Goal: Task Accomplishment & Management: Manage account settings

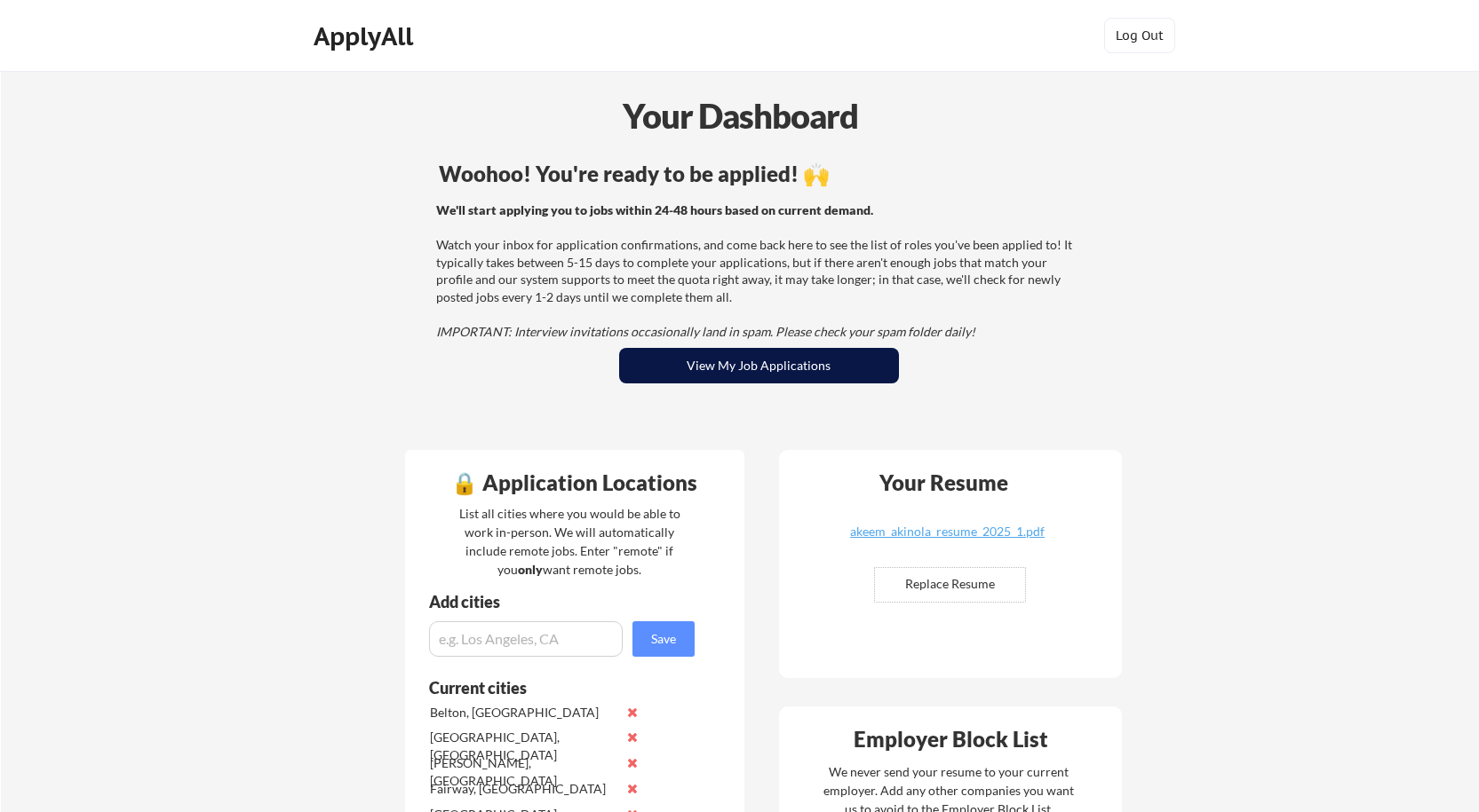
click at [817, 356] on button "View My Job Applications" at bounding box center [759, 366] width 280 height 36
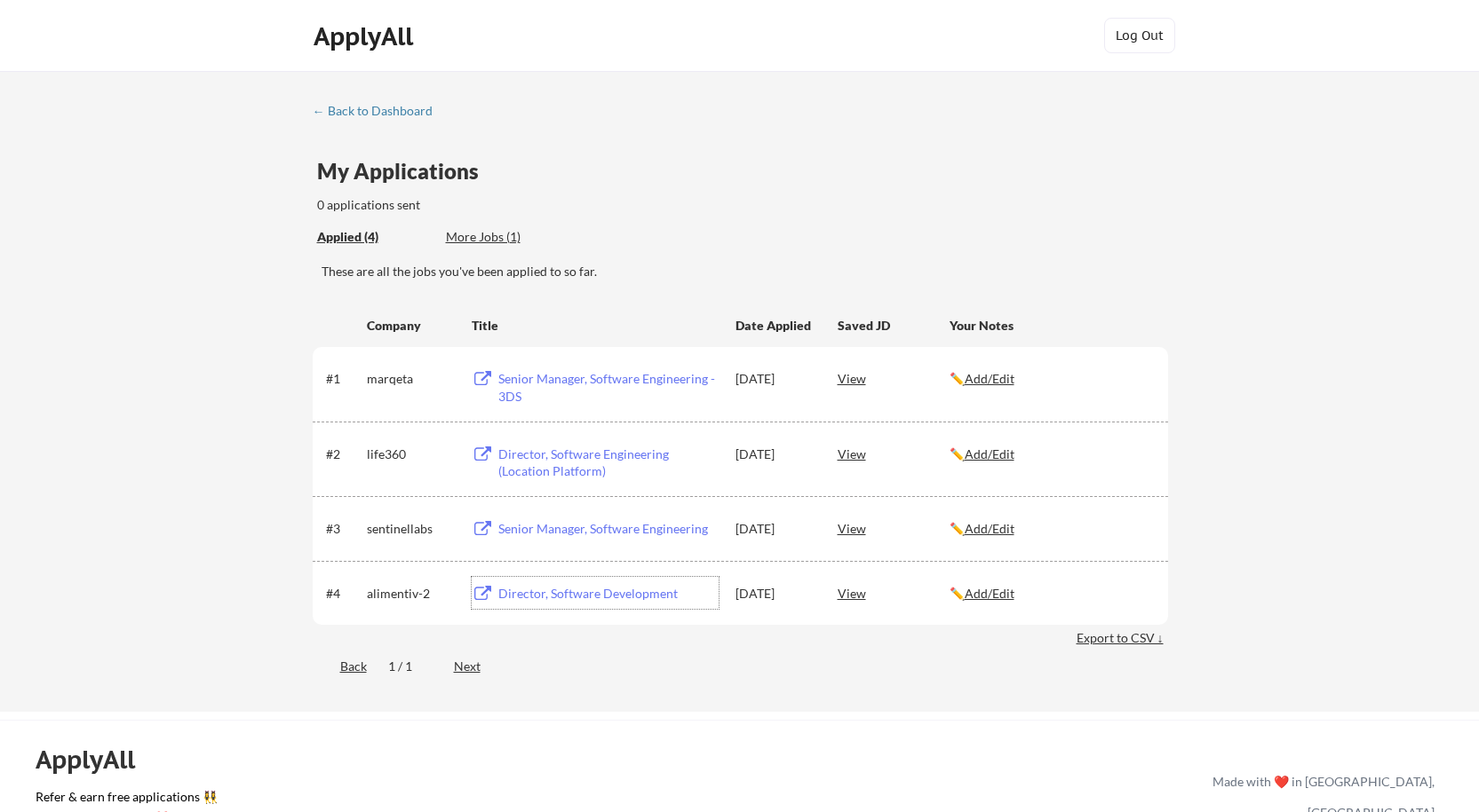
click at [593, 594] on div "Director, Software Development" at bounding box center [608, 594] width 220 height 18
click at [559, 532] on div "Senior Manager, Software Engineering" at bounding box center [608, 529] width 220 height 18
click at [572, 459] on div "Director, Software Engineering (Location Platform)" at bounding box center [608, 462] width 220 height 35
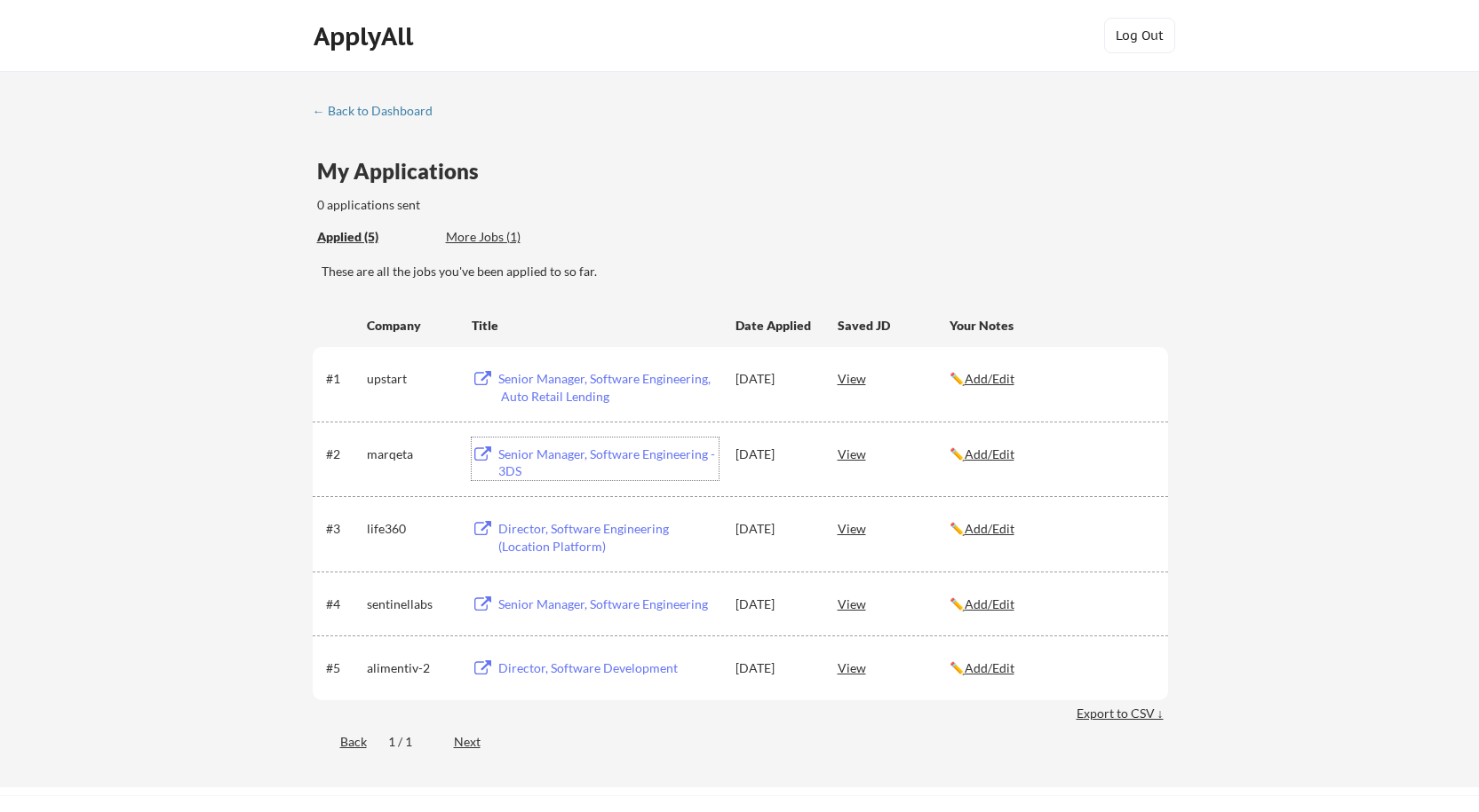
click at [570, 457] on div "Senior Manager, Software Engineering - 3DS" at bounding box center [608, 462] width 220 height 35
click at [636, 385] on div "Senior Manager, Software Engineering, Auto Retail Lending" at bounding box center [608, 387] width 220 height 35
click at [488, 237] on div "More Jobs (1)" at bounding box center [511, 237] width 131 height 18
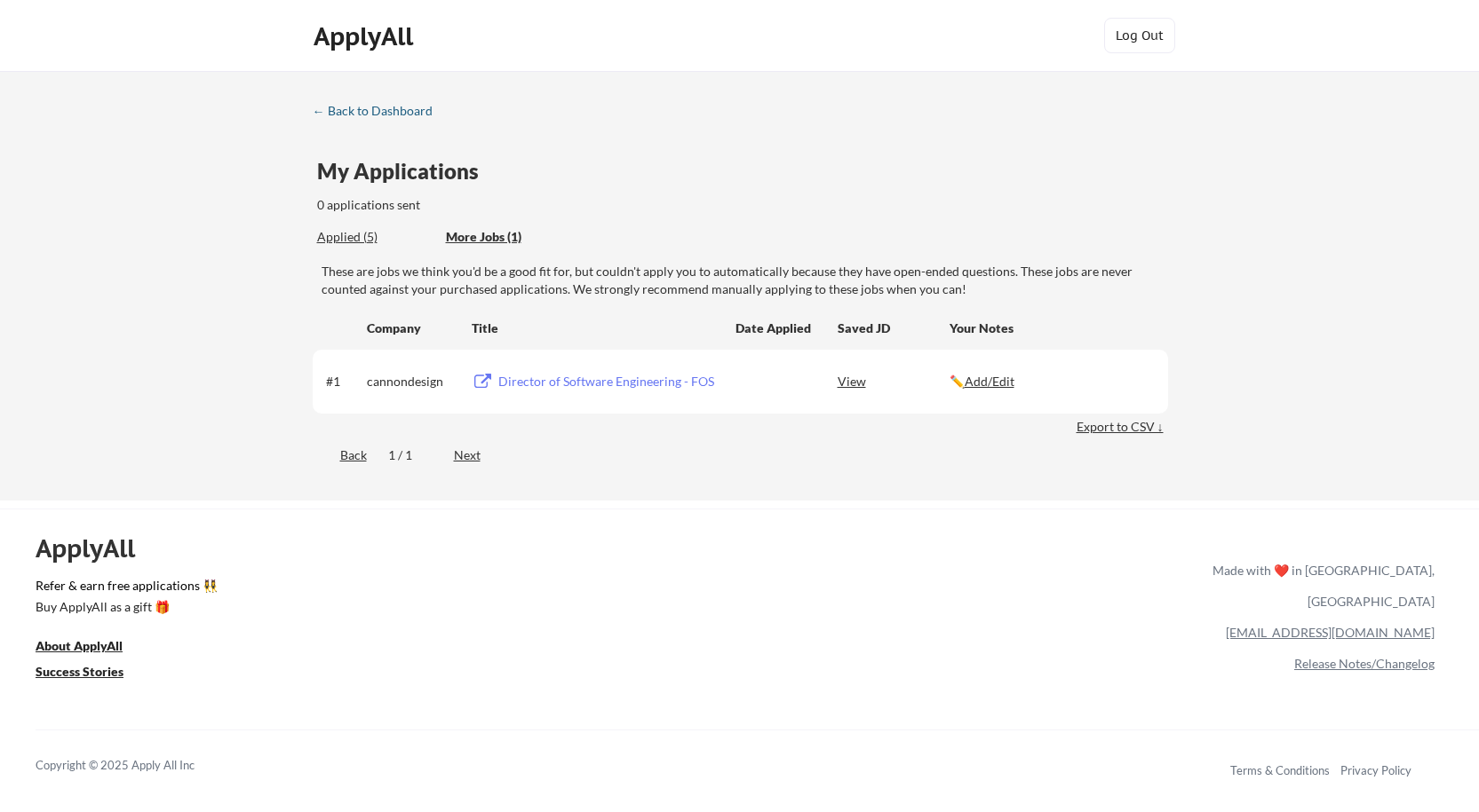
click at [364, 118] on link "← Back to Dashboard" at bounding box center [379, 113] width 133 height 18
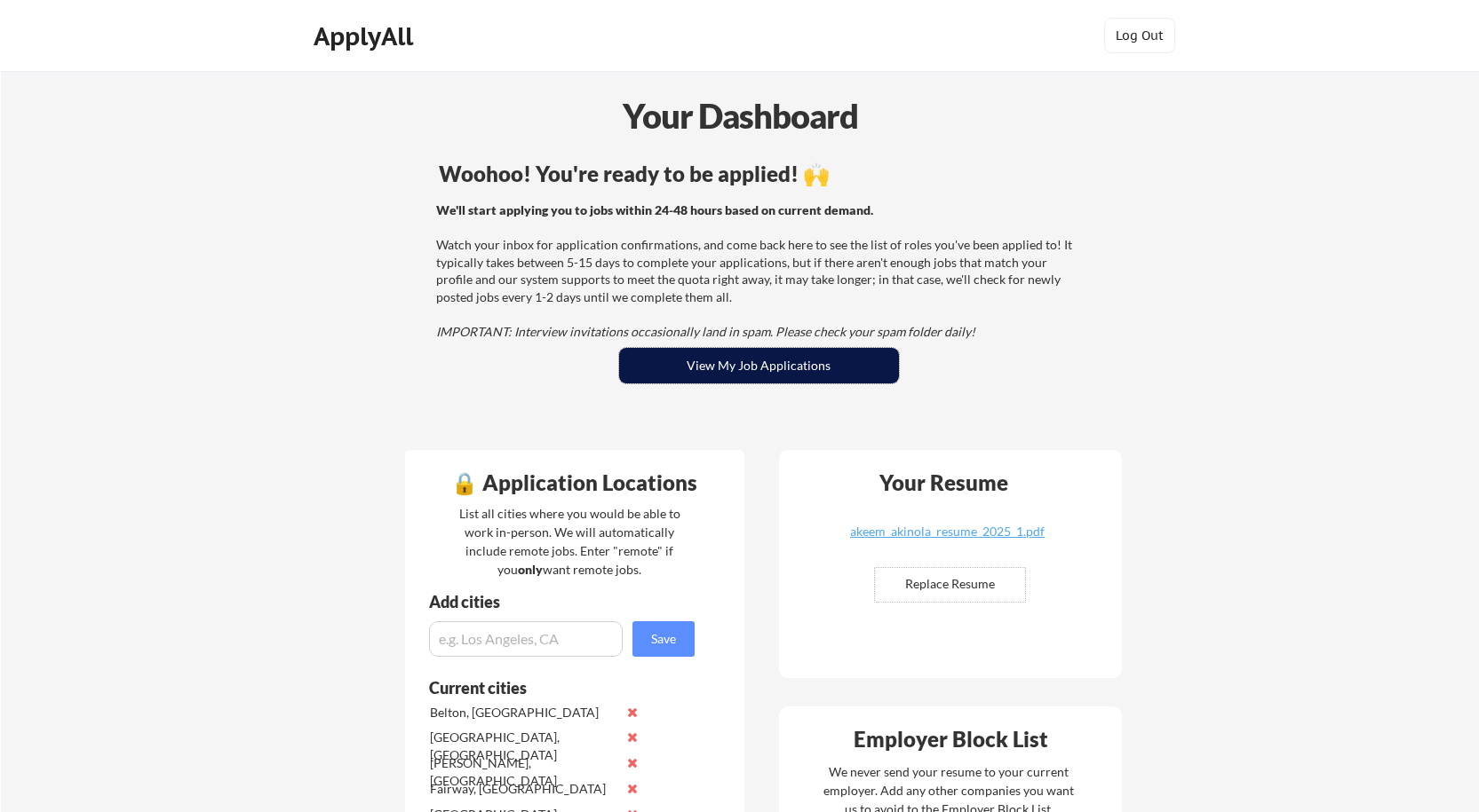
click at [801, 367] on button "View My Job Applications" at bounding box center [759, 366] width 280 height 36
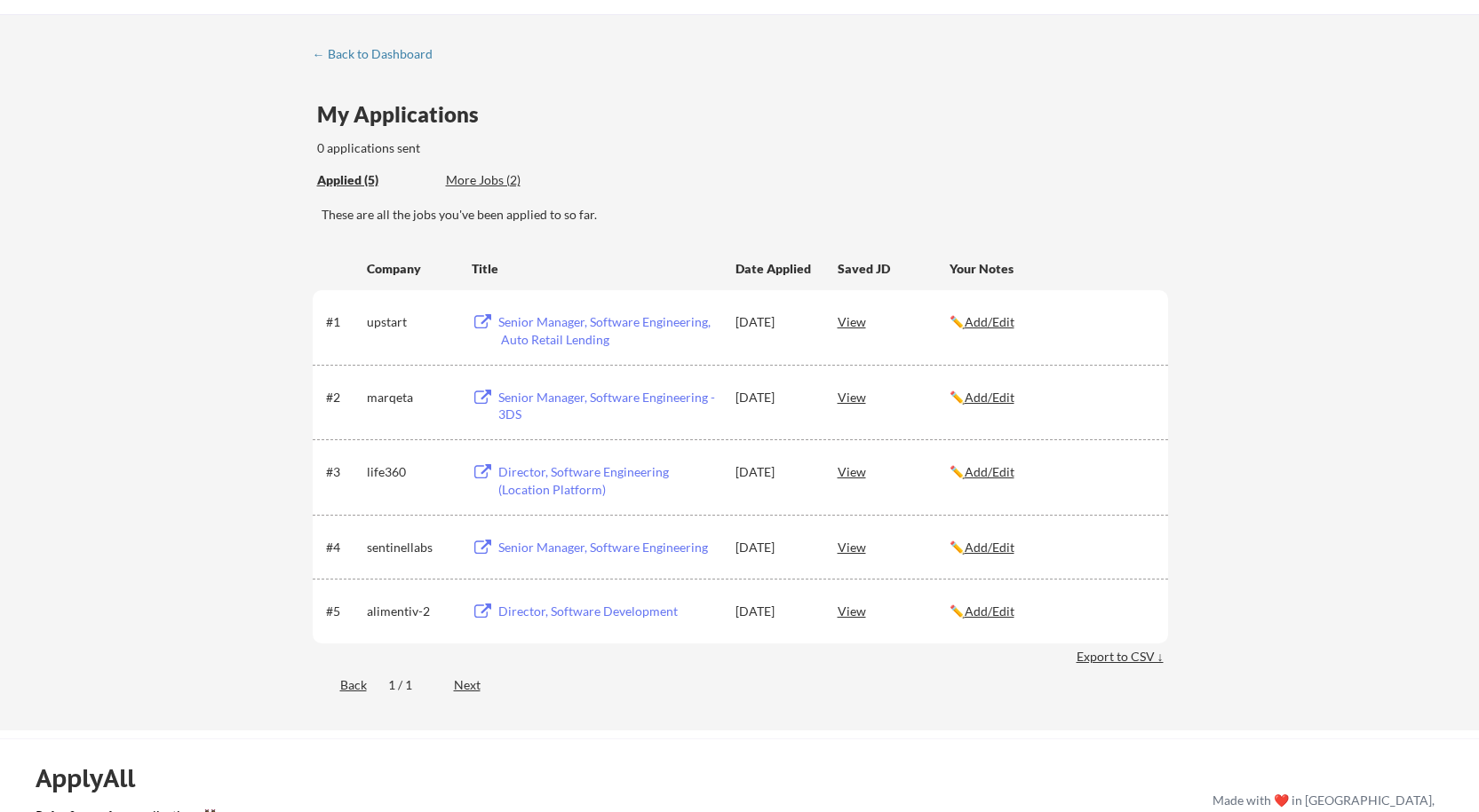
scroll to position [89, 0]
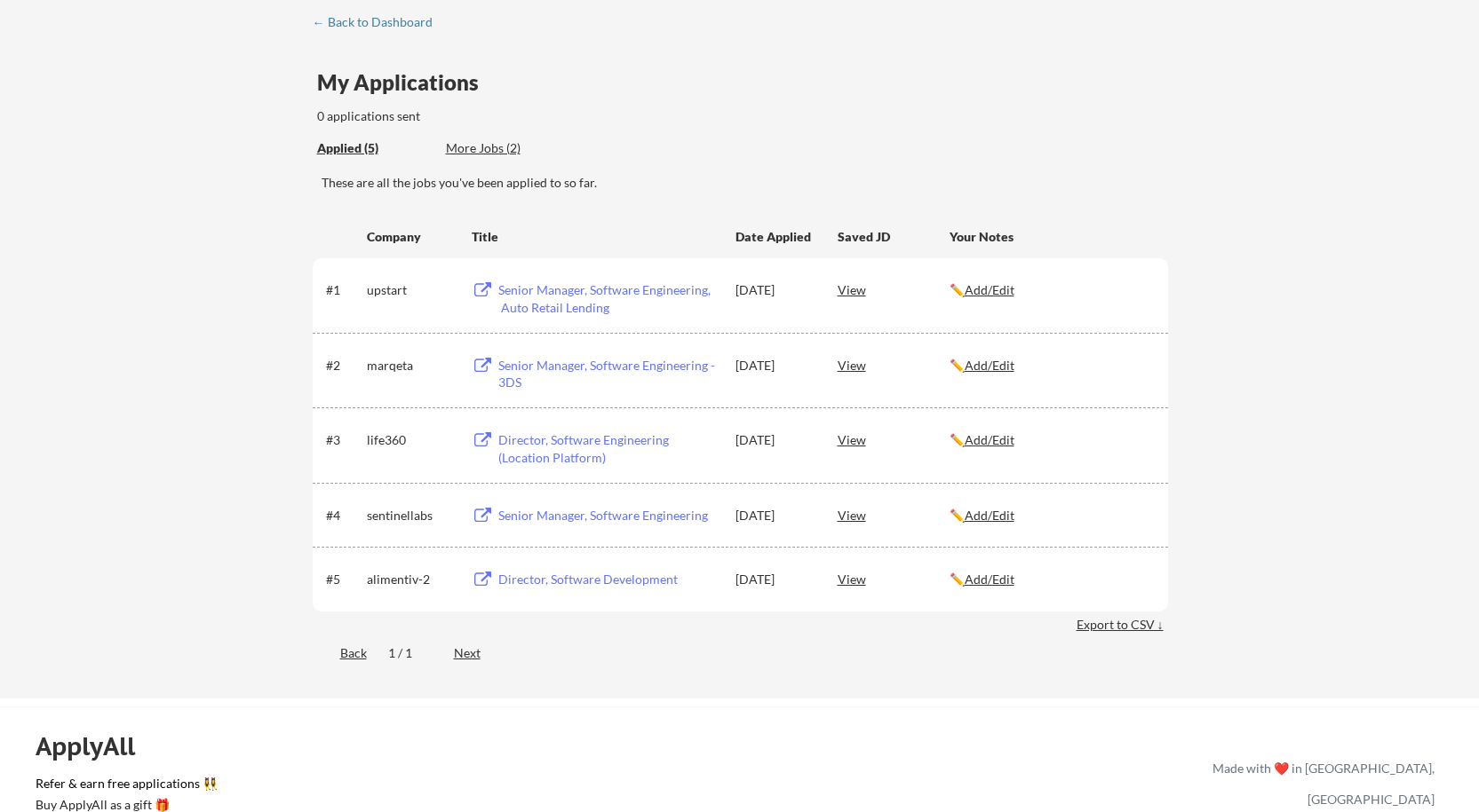
click at [494, 151] on div "More Jobs (2)" at bounding box center [511, 149] width 131 height 18
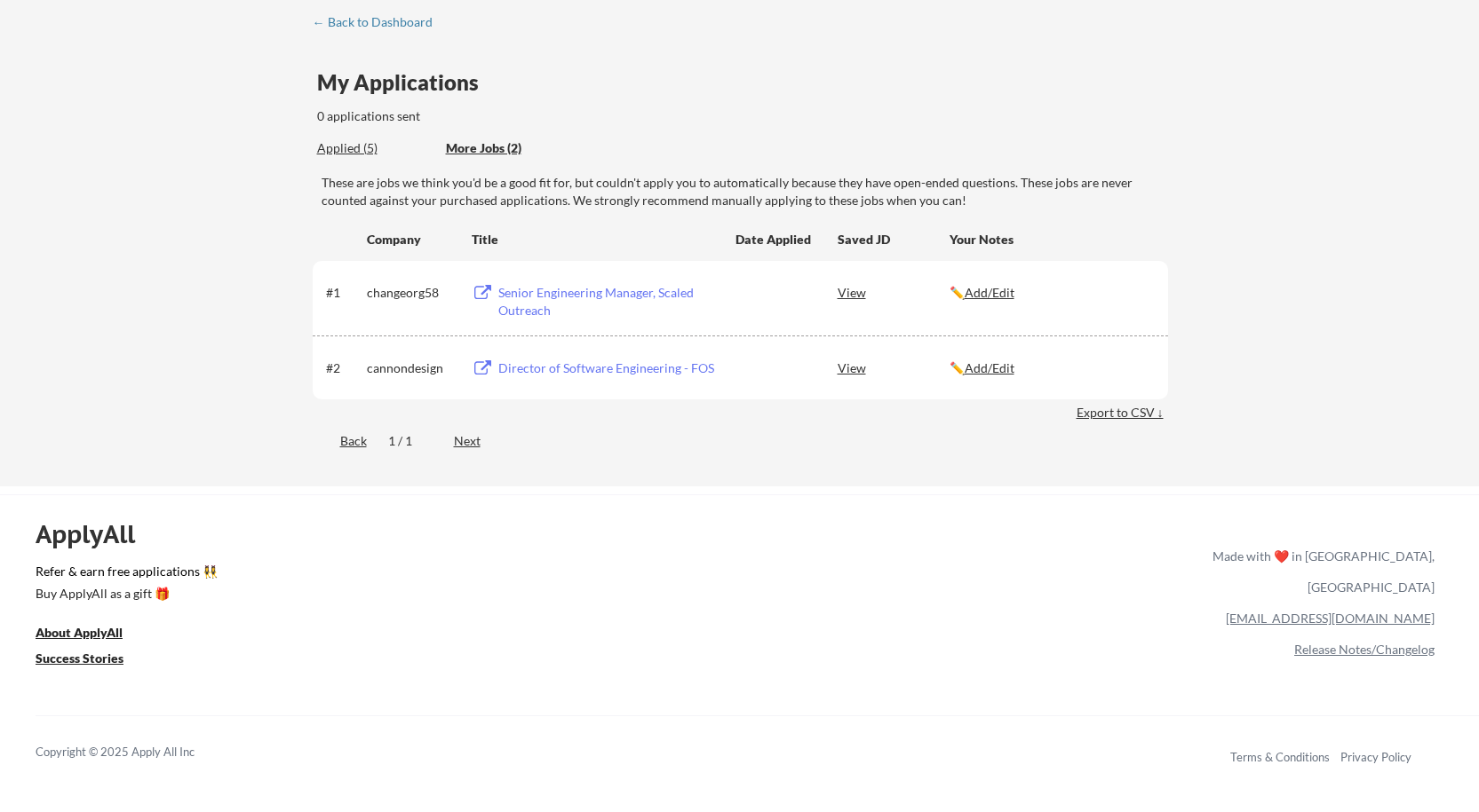
click at [330, 143] on div "Applied (5)" at bounding box center [375, 149] width 115 height 18
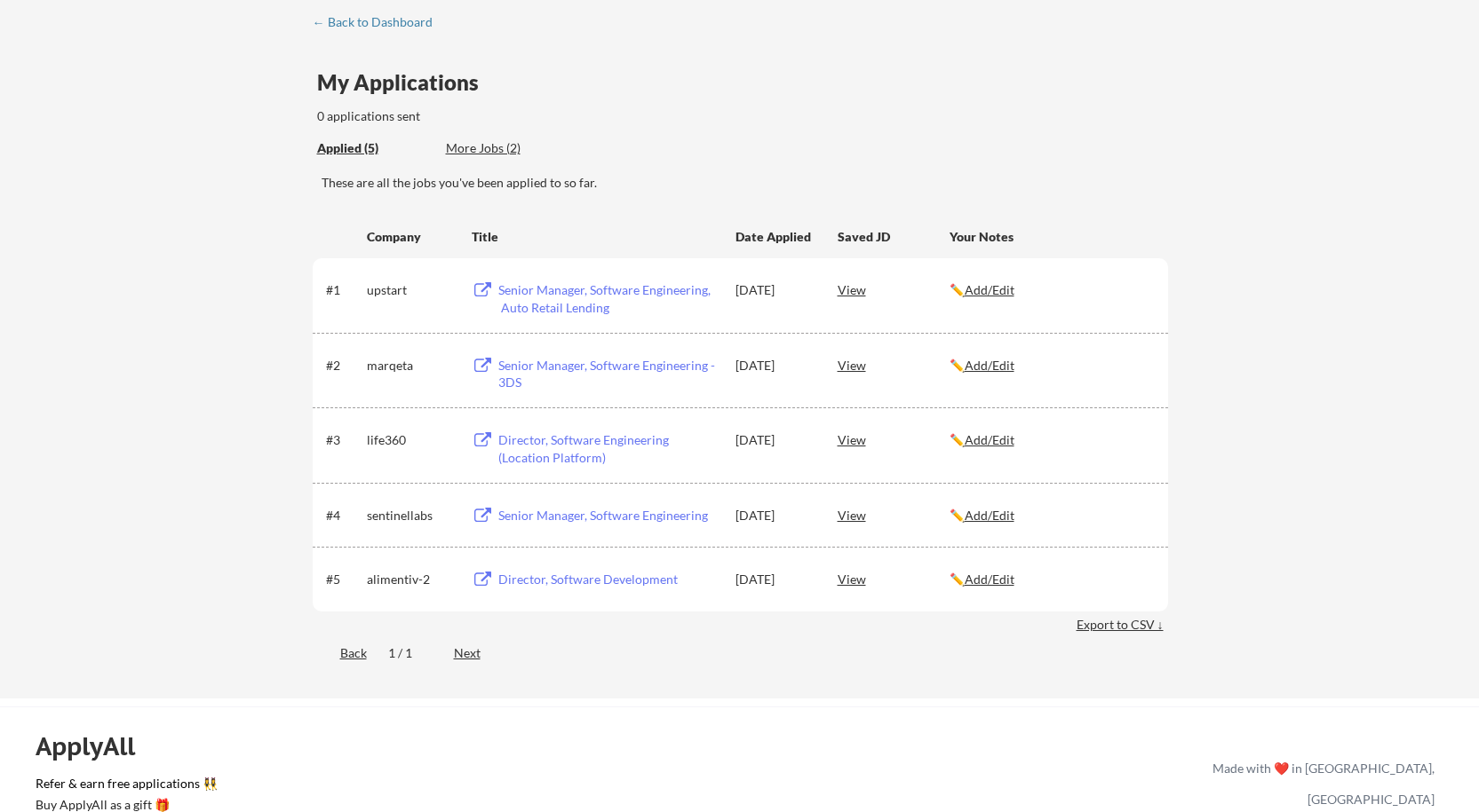
click at [502, 149] on div "More Jobs (2)" at bounding box center [511, 149] width 131 height 18
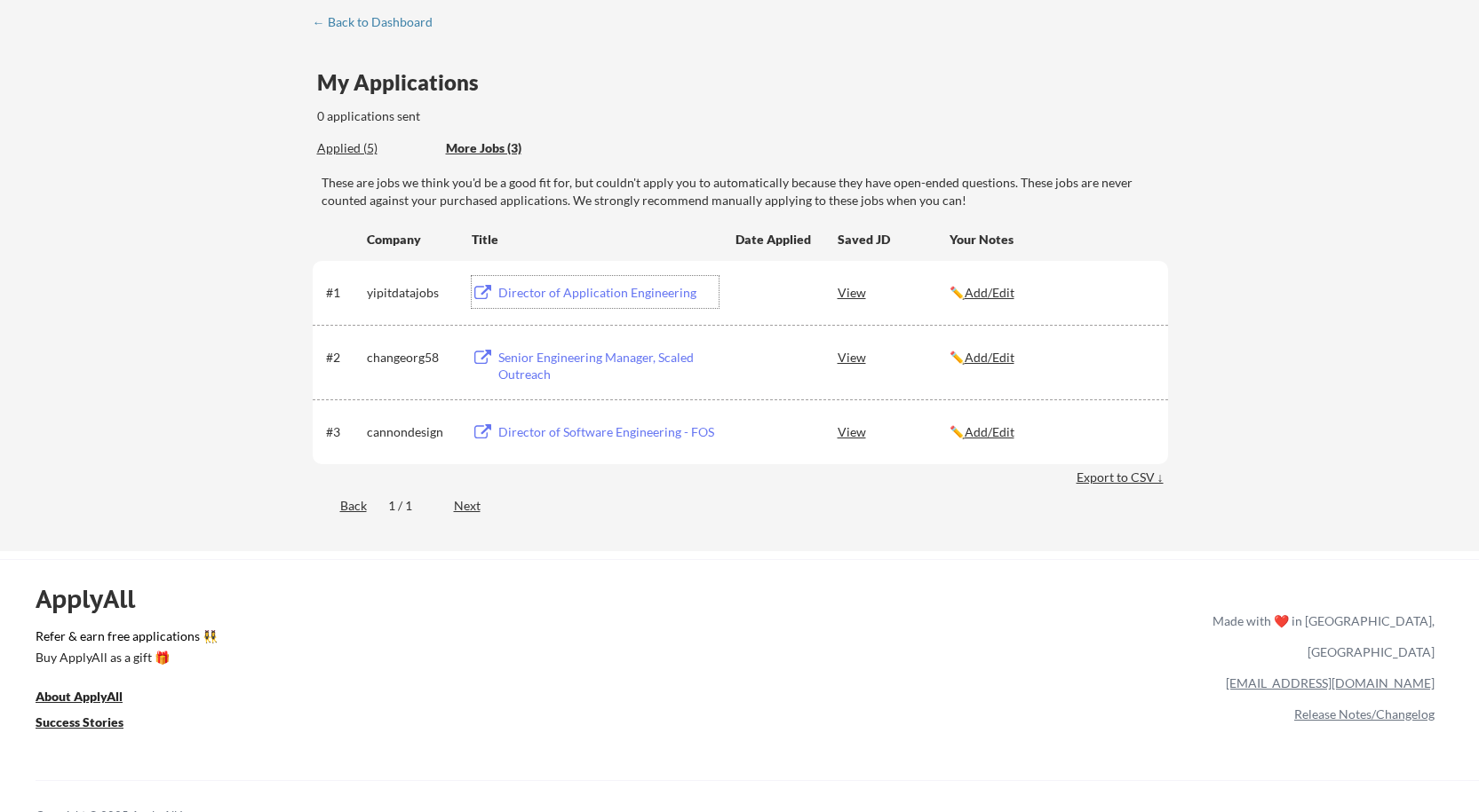
click at [601, 292] on div "Director of Application Engineering" at bounding box center [608, 292] width 220 height 18
click at [985, 292] on u "Add/Edit" at bounding box center [989, 291] width 50 height 15
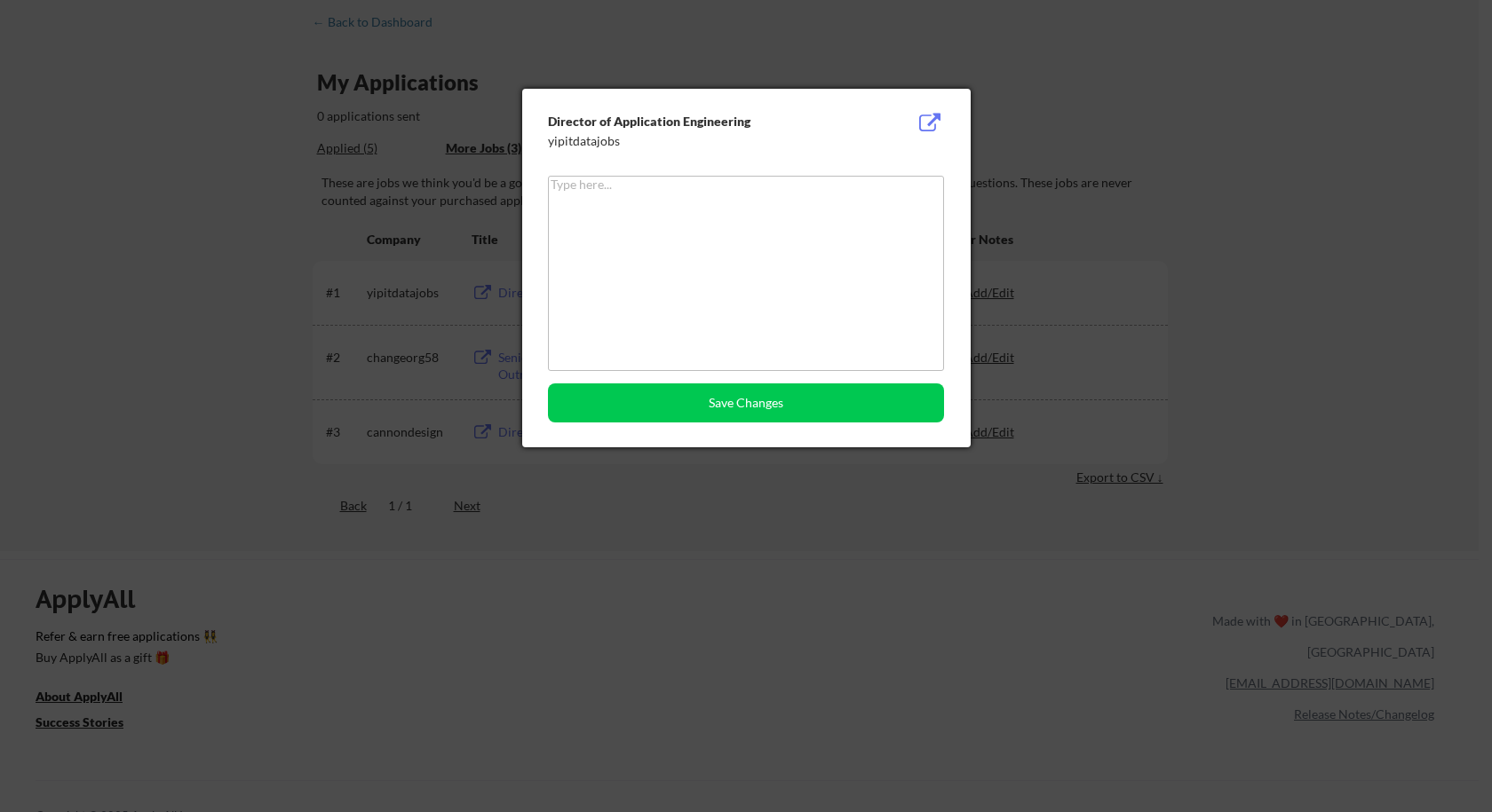
click at [1187, 209] on div at bounding box center [746, 406] width 1492 height 812
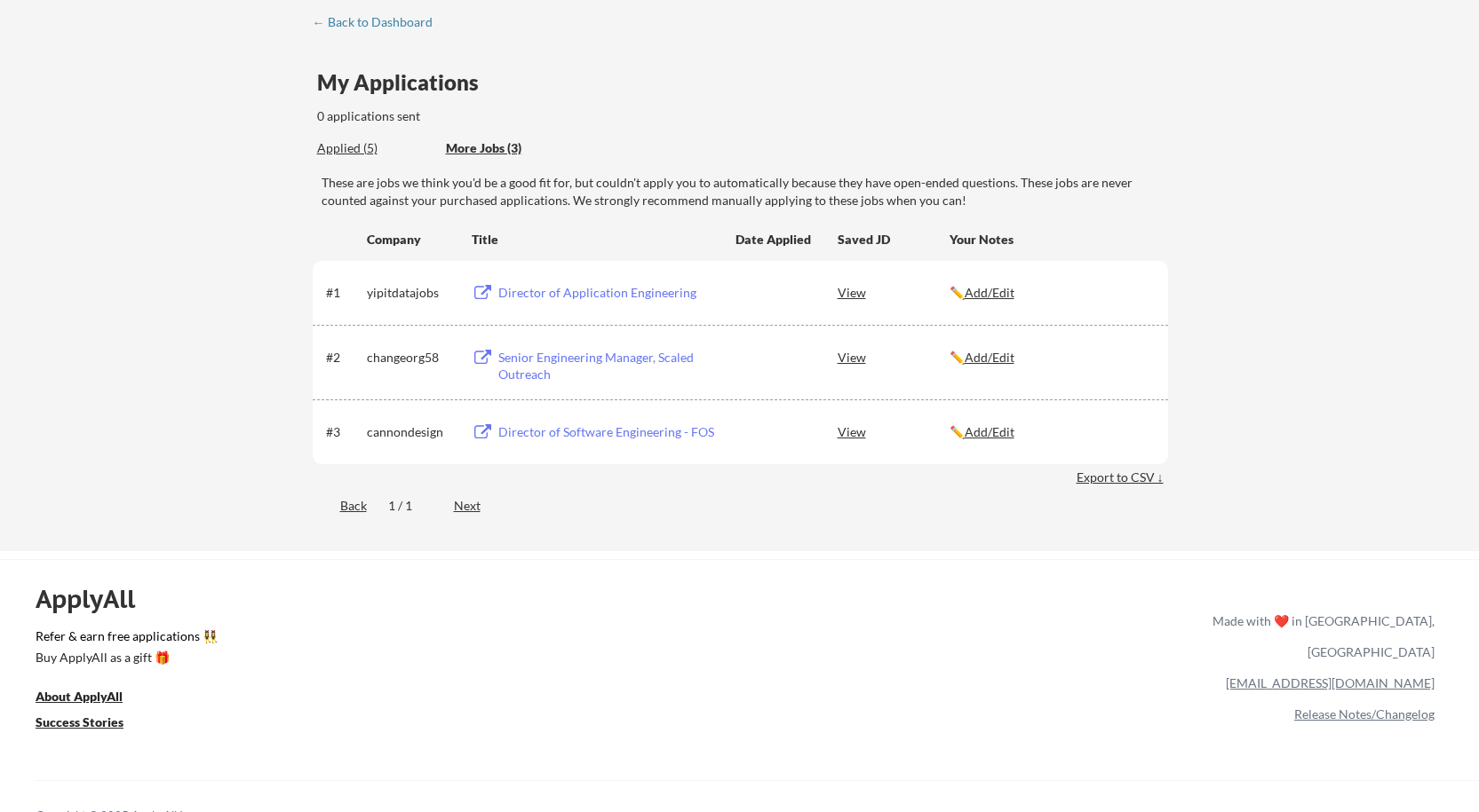
click at [1004, 293] on u "Add/Edit" at bounding box center [989, 291] width 50 height 15
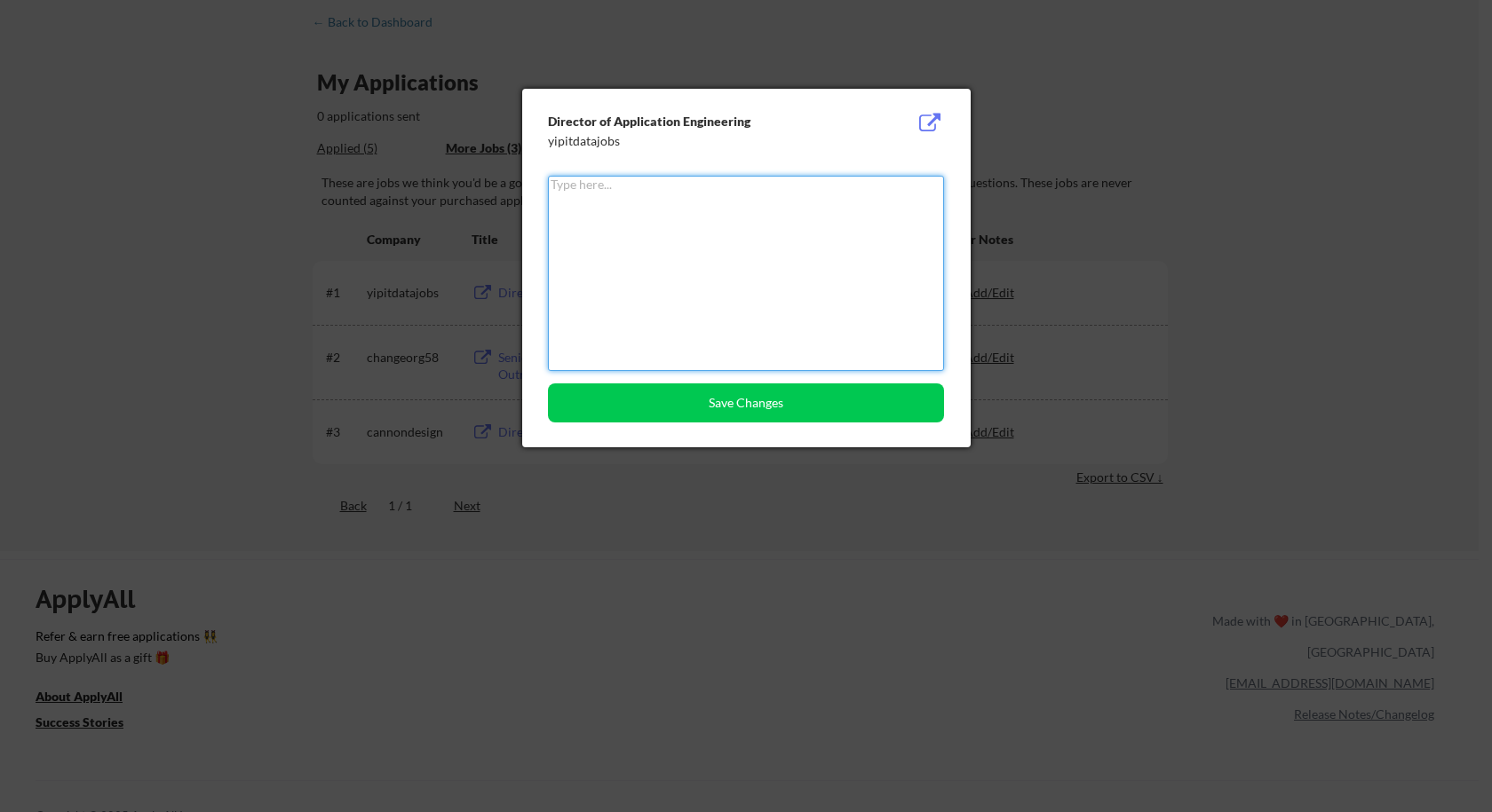
click at [725, 239] on textarea at bounding box center [745, 273] width 396 height 195
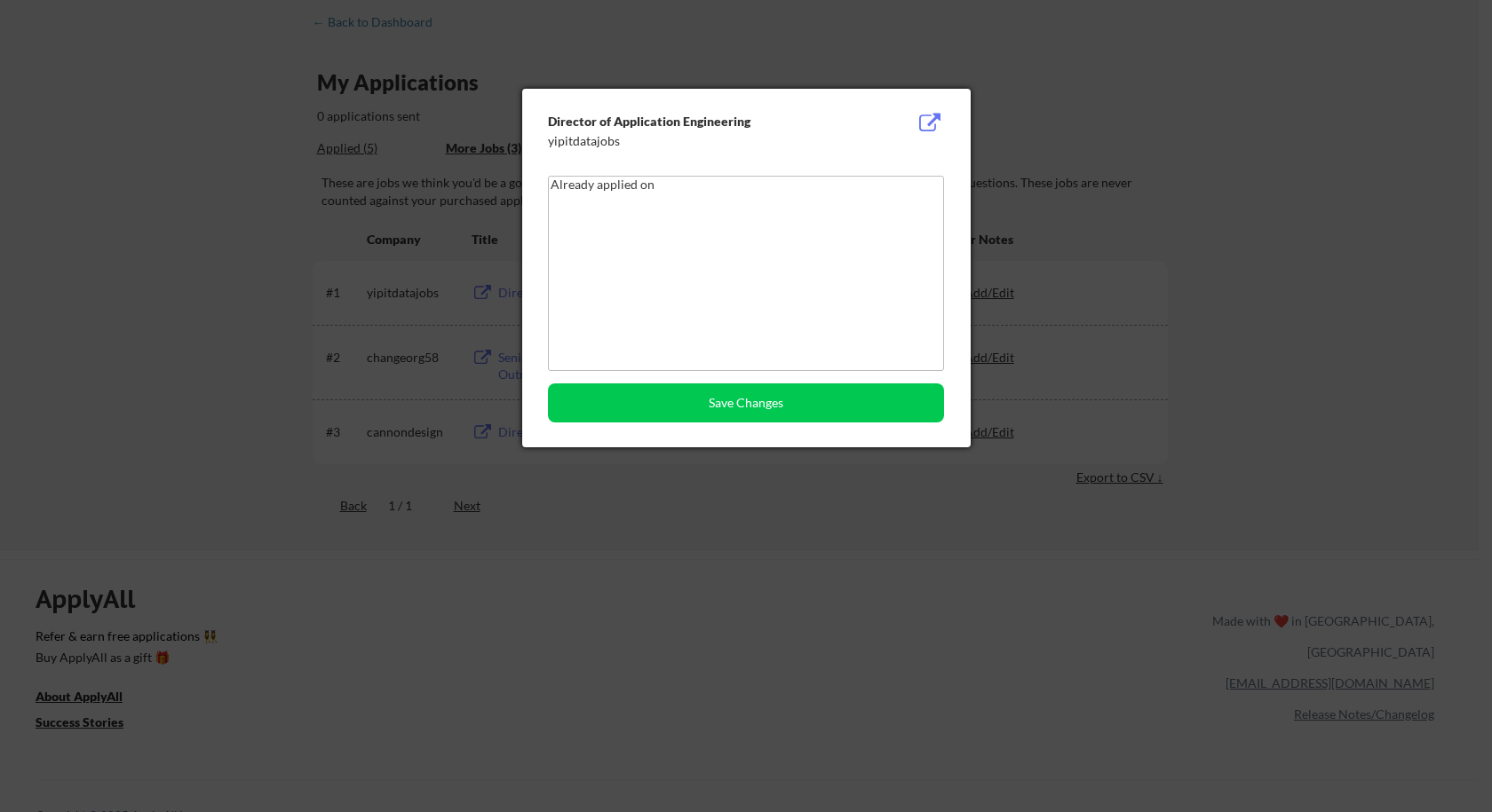
click at [696, 178] on textarea "Already applied on" at bounding box center [745, 273] width 396 height 195
paste textarea "025-08-06"
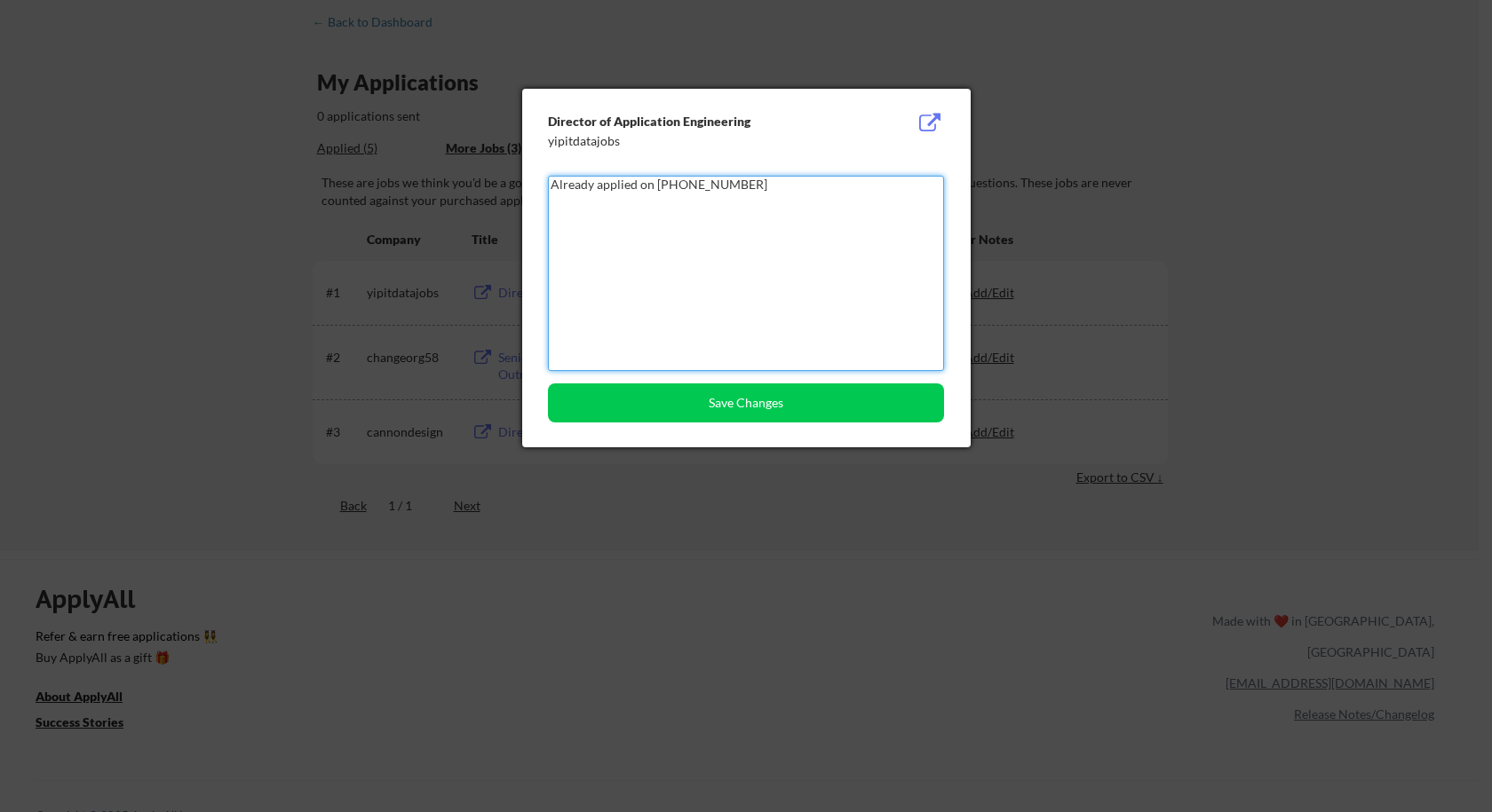
click at [653, 183] on textarea "Already applied on 025-08-06" at bounding box center [745, 273] width 396 height 195
click at [728, 186] on textarea "Already applied on 2025-08-06" at bounding box center [745, 273] width 396 height 195
click at [831, 182] on textarea "Already applied on 2025-08-06 and rejected on" at bounding box center [745, 273] width 396 height 195
paste textarea "2025-08-09"
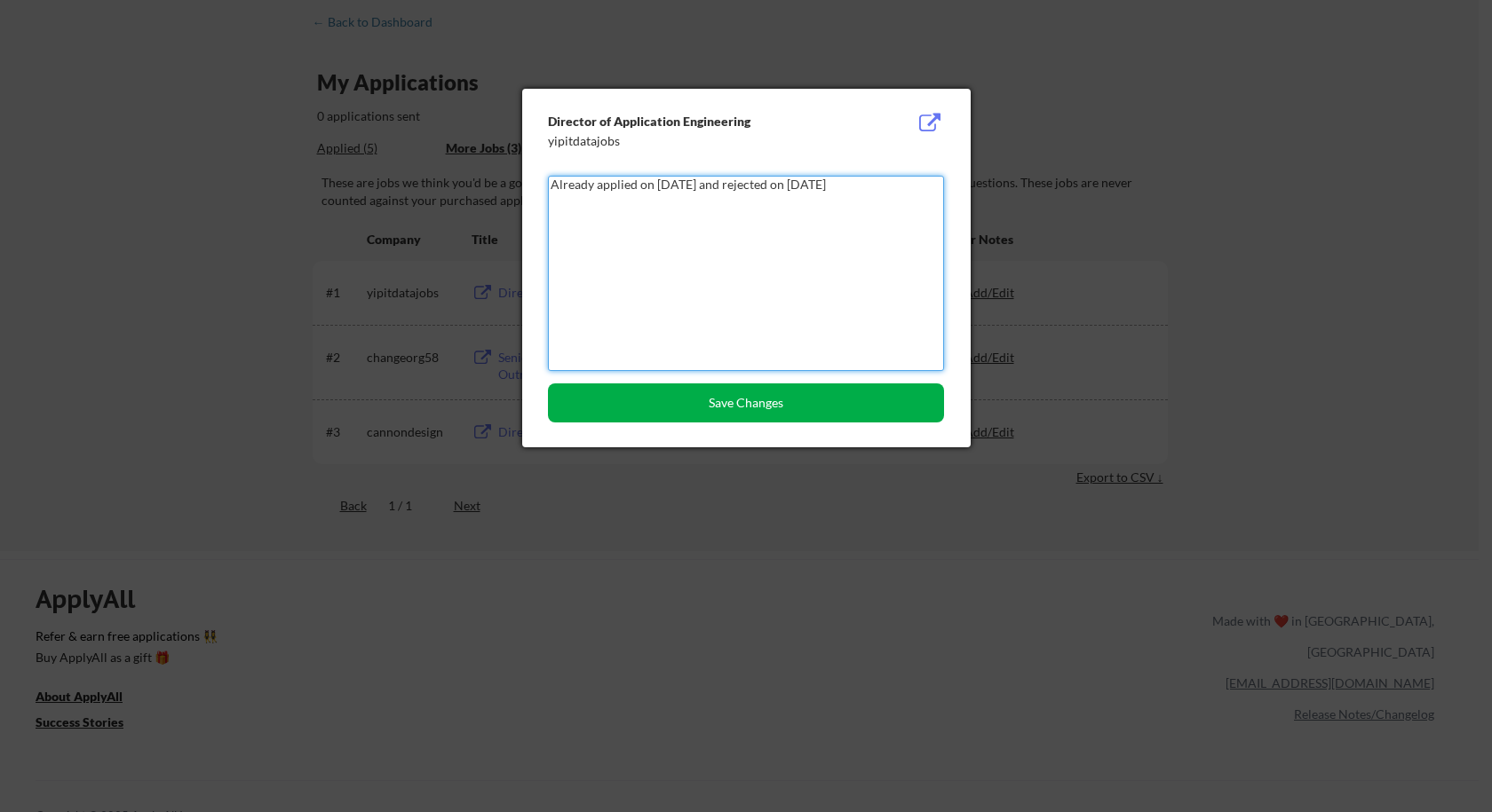
type textarea "Already applied on 2025-08-06 and rejected on 2025-08-09"
click at [843, 398] on button "Save Changes" at bounding box center [745, 403] width 396 height 39
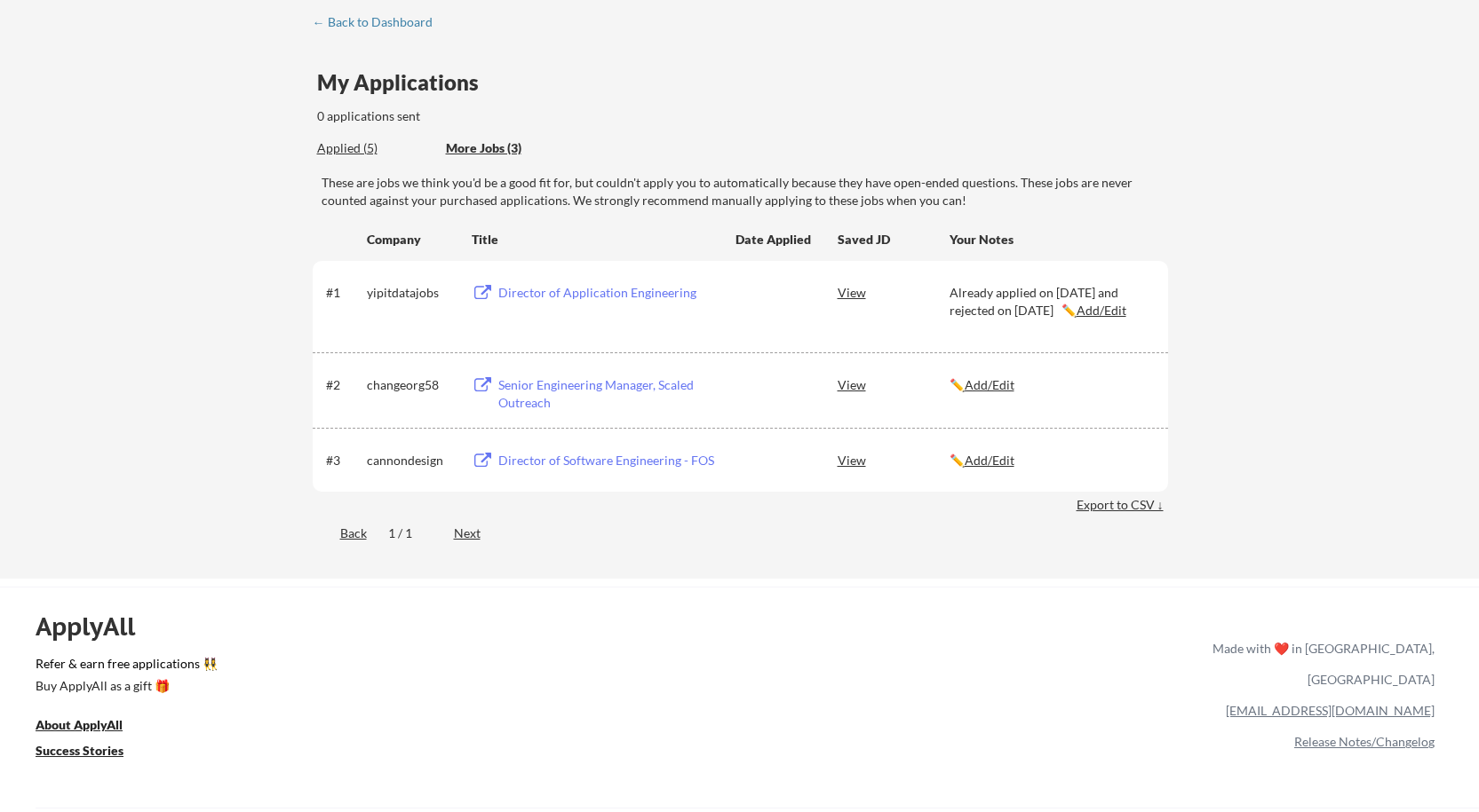
click at [352, 144] on div "Applied (5)" at bounding box center [375, 149] width 115 height 18
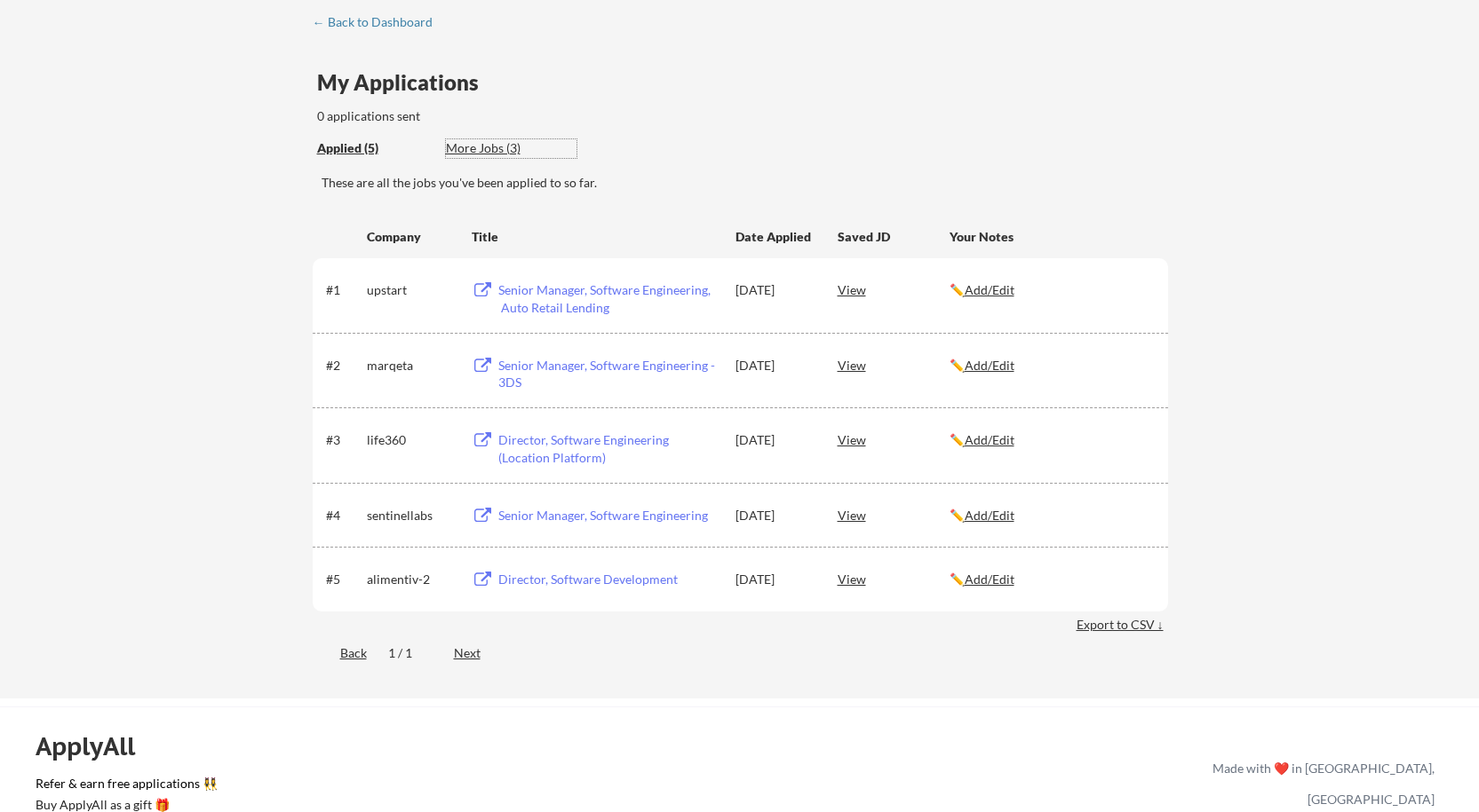
click at [487, 147] on div "More Jobs (3)" at bounding box center [511, 149] width 131 height 18
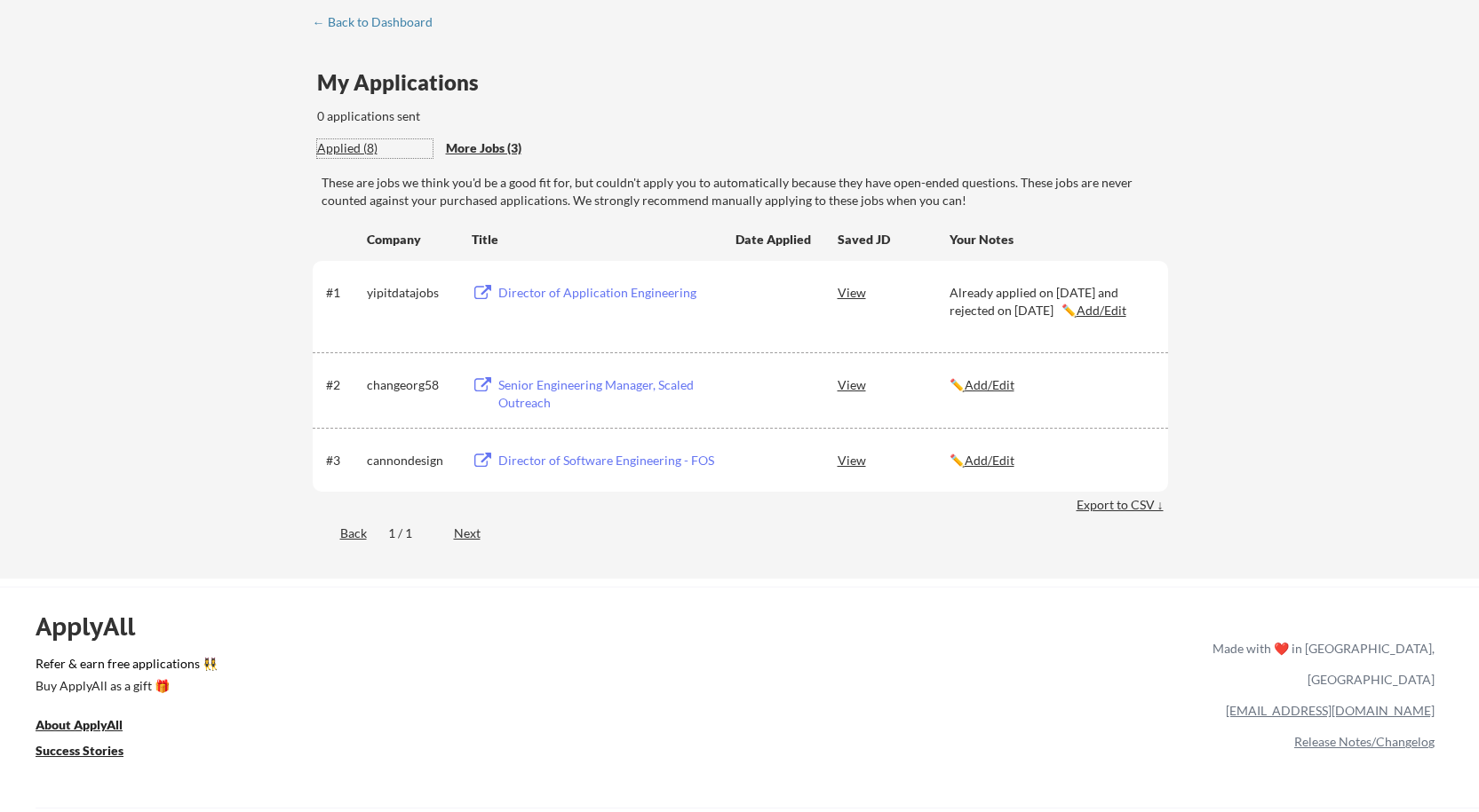
click at [342, 151] on div "Applied (8)" at bounding box center [375, 149] width 115 height 18
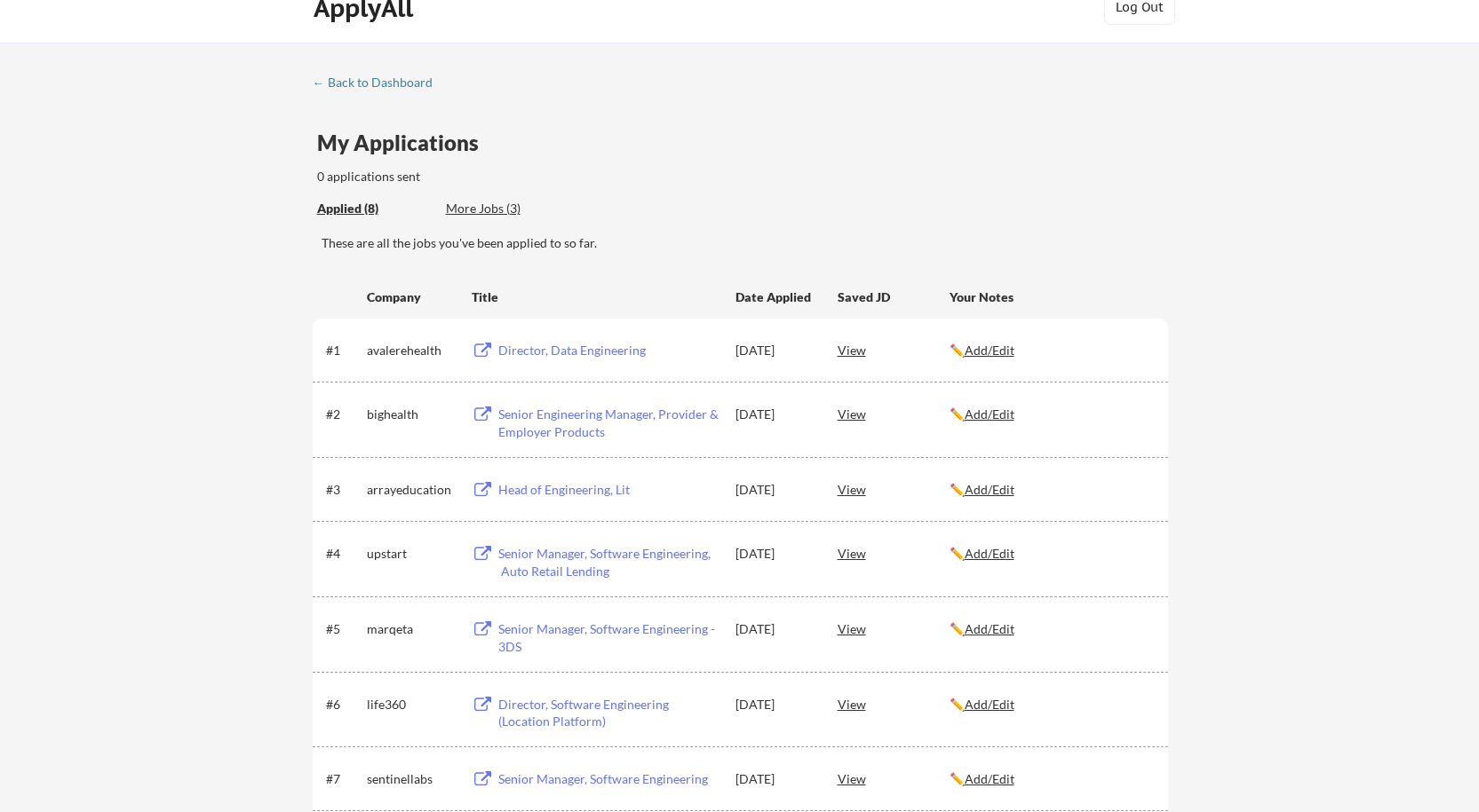
scroll to position [0, 0]
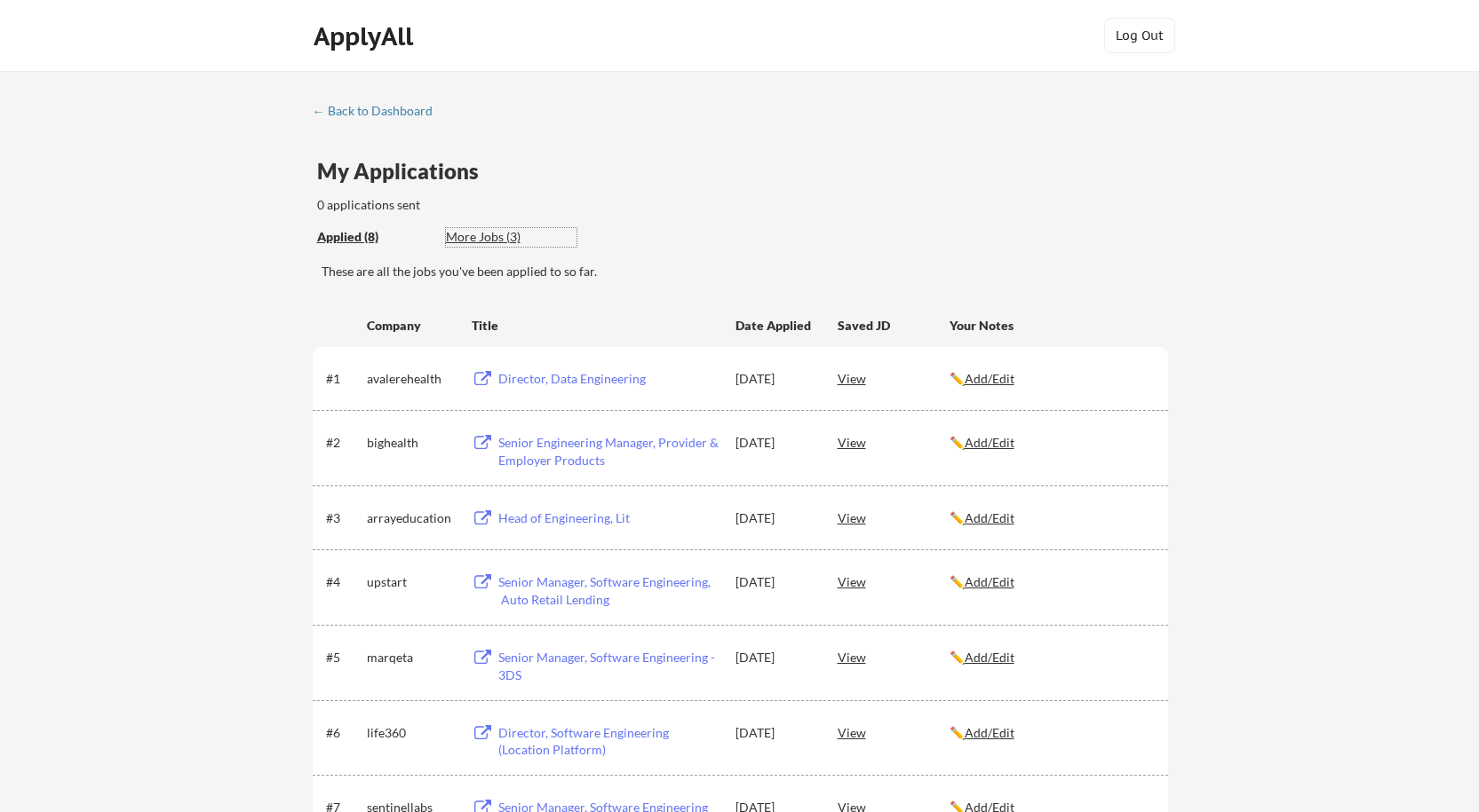
click at [479, 233] on div "More Jobs (3)" at bounding box center [511, 237] width 131 height 18
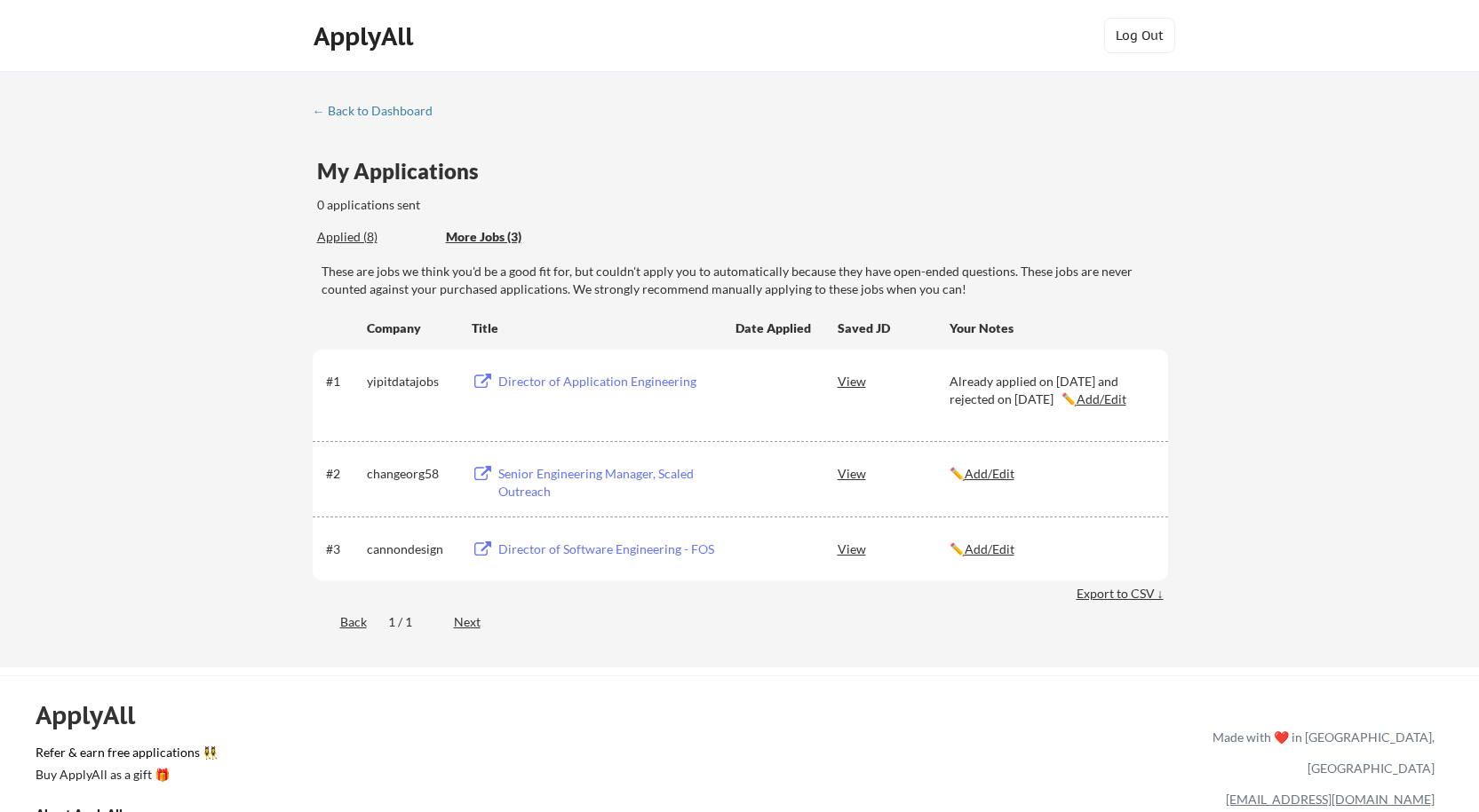
click at [360, 232] on div "Applied (8)" at bounding box center [375, 237] width 115 height 18
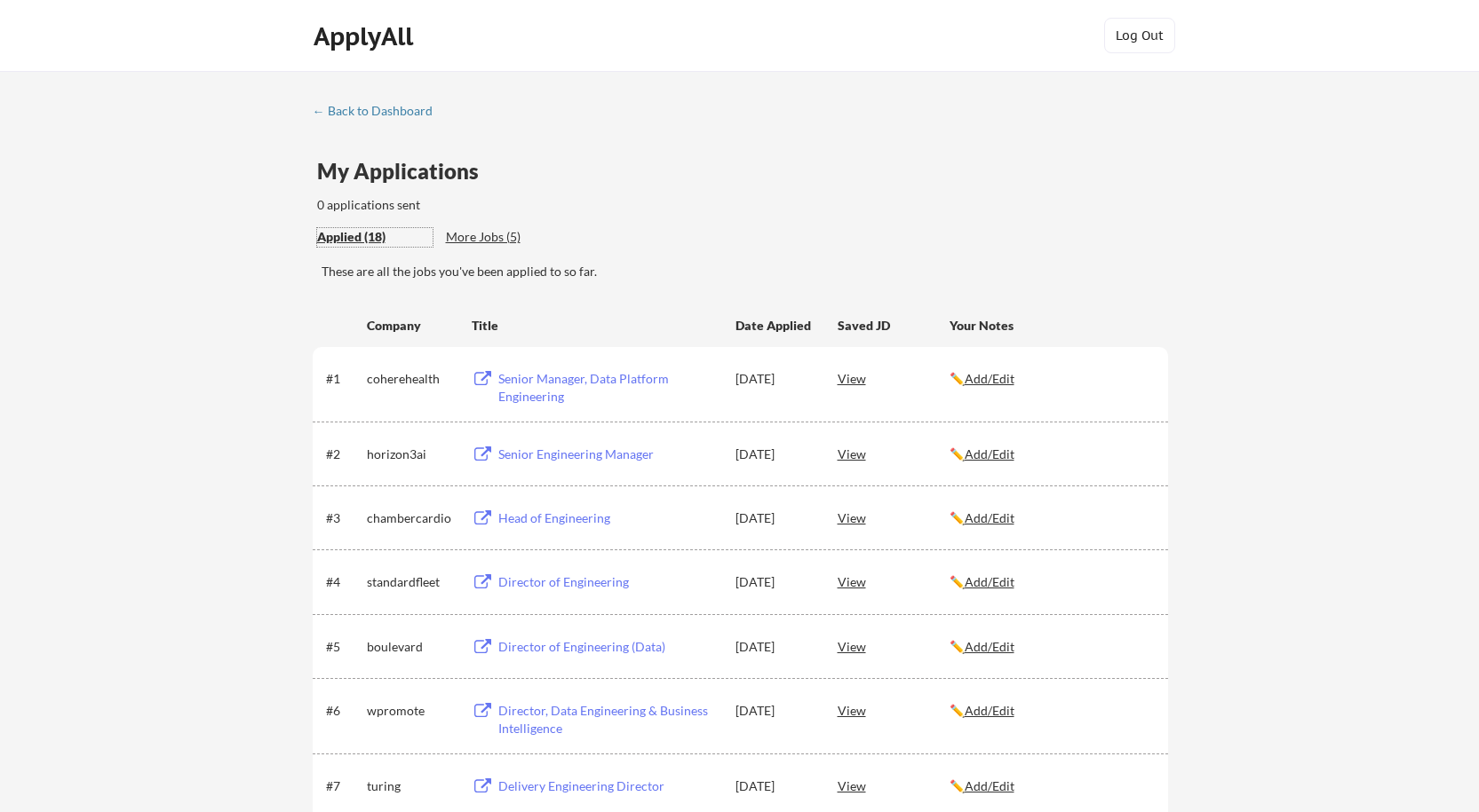
click at [487, 234] on div "More Jobs (5)" at bounding box center [511, 237] width 131 height 18
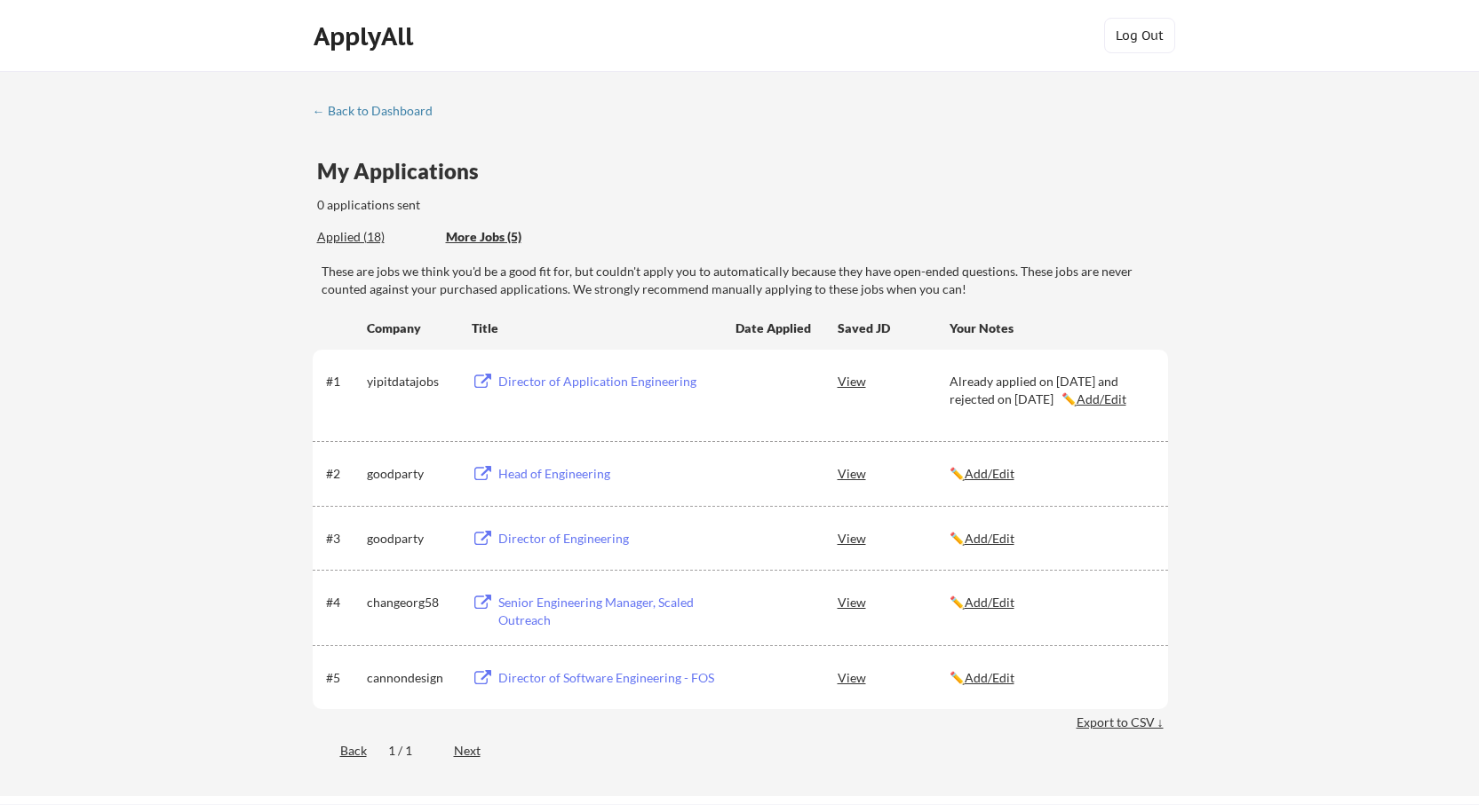
click at [1076, 406] on u "Add/Edit" at bounding box center [1101, 399] width 50 height 15
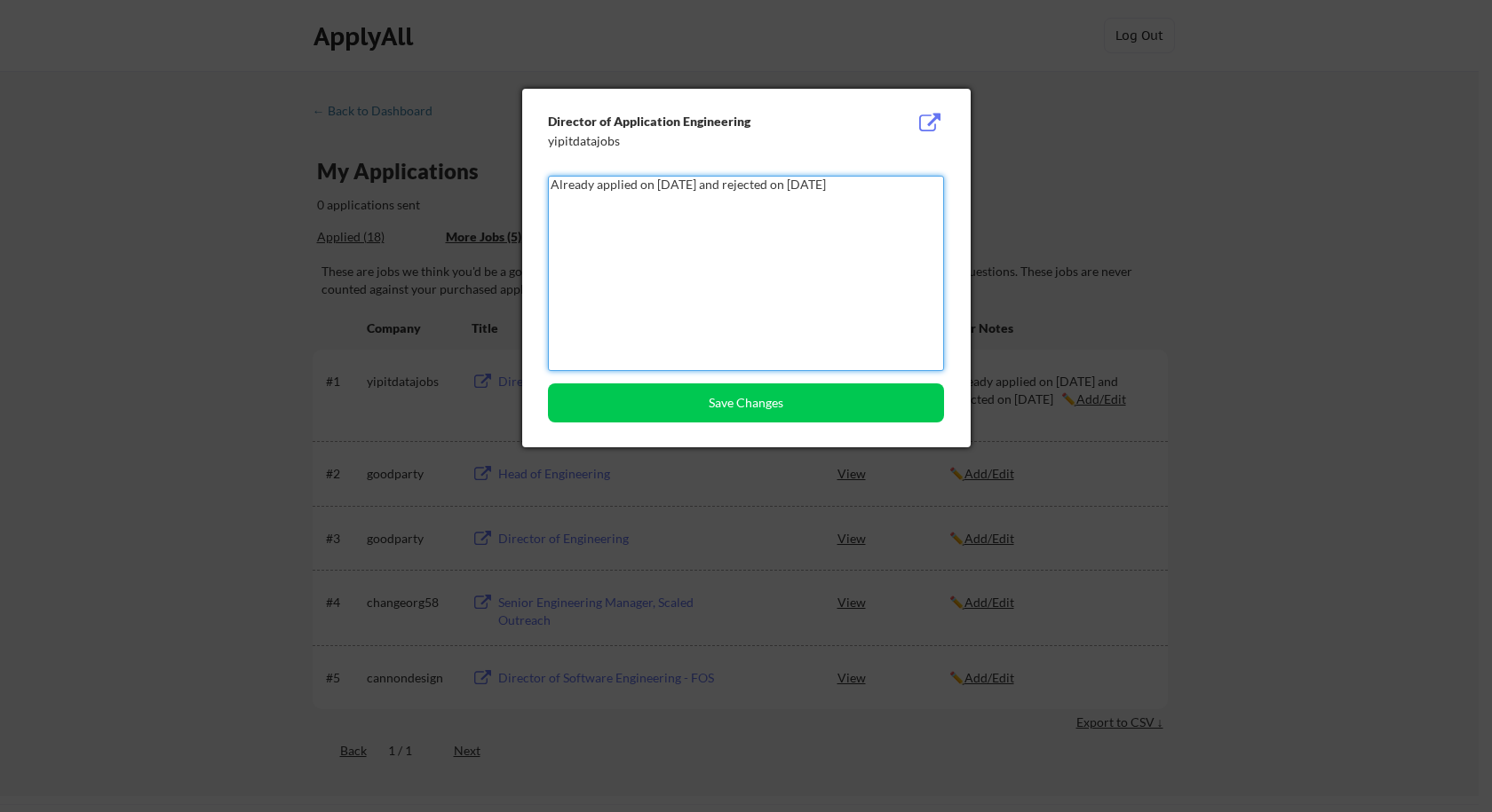
click at [929, 129] on button at bounding box center [931, 123] width 28 height 21
click at [929, 122] on button at bounding box center [931, 123] width 28 height 21
click at [1067, 178] on div at bounding box center [746, 406] width 1492 height 812
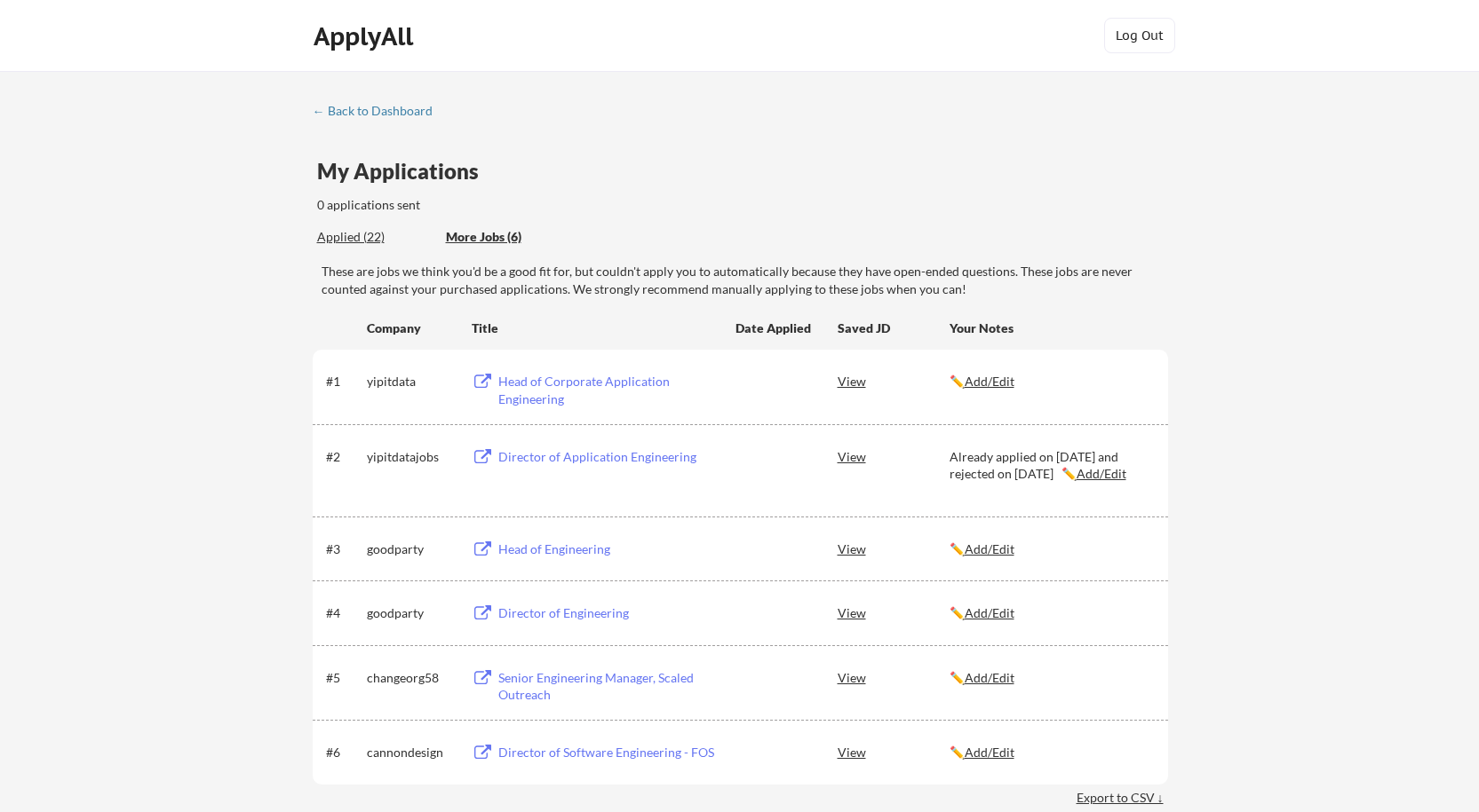
click at [379, 239] on div "Applied (22)" at bounding box center [375, 237] width 115 height 18
